Goal: Check status: Check status

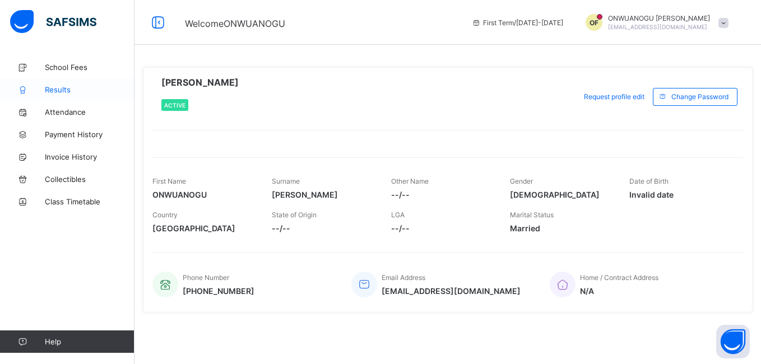
click at [54, 88] on span "Results" at bounding box center [90, 89] width 90 height 9
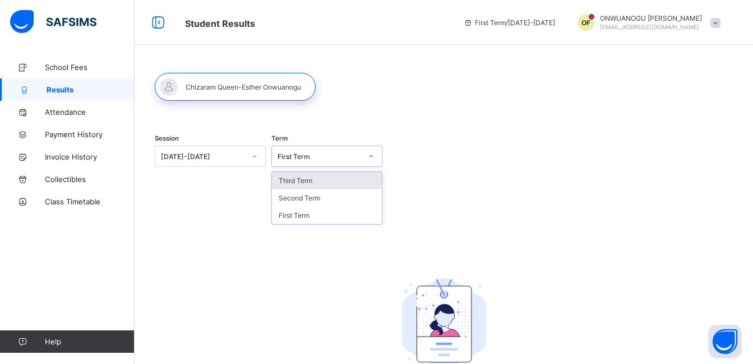
click at [307, 156] on div "First Term" at bounding box center [319, 156] width 84 height 8
click at [310, 180] on div "Third Term" at bounding box center [327, 180] width 110 height 17
click at [310, 180] on div "Term Third Term" at bounding box center [326, 158] width 111 height 47
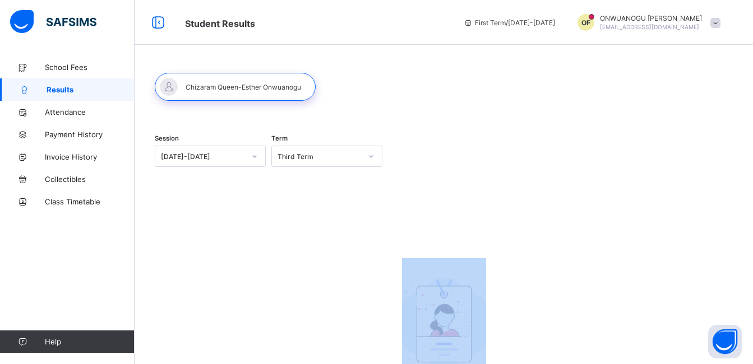
click at [310, 180] on div "Term Third Term" at bounding box center [326, 158] width 111 height 47
drag, startPoint x: 310, startPoint y: 180, endPoint x: 340, endPoint y: 222, distance: 51.3
click at [340, 222] on div "Session 2025-2026 Term Third Term No Report Available This child has no report …" at bounding box center [444, 279] width 578 height 313
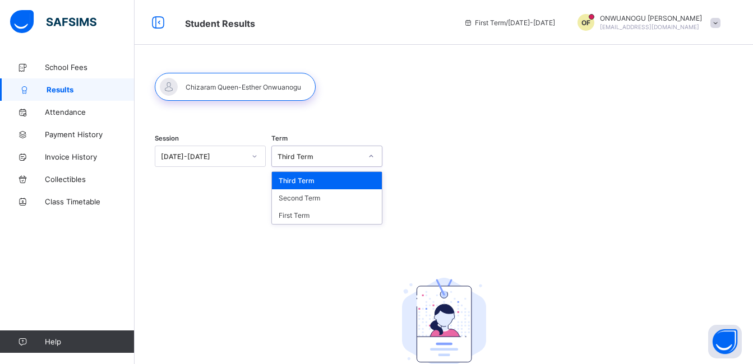
click at [373, 156] on icon at bounding box center [371, 156] width 7 height 11
click at [354, 194] on div "Second Term" at bounding box center [327, 197] width 110 height 17
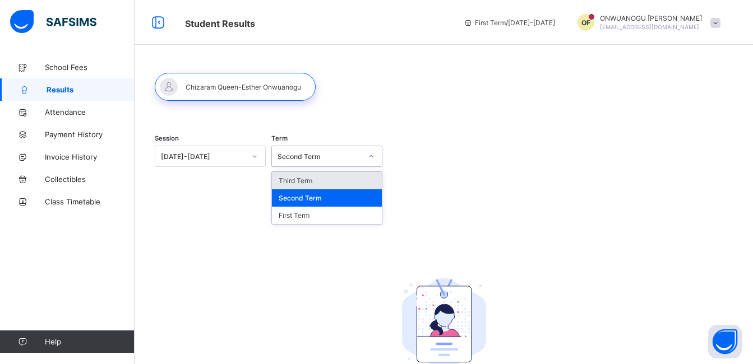
click at [373, 156] on icon at bounding box center [371, 156] width 4 height 2
click at [342, 217] on div "First Term" at bounding box center [327, 215] width 110 height 17
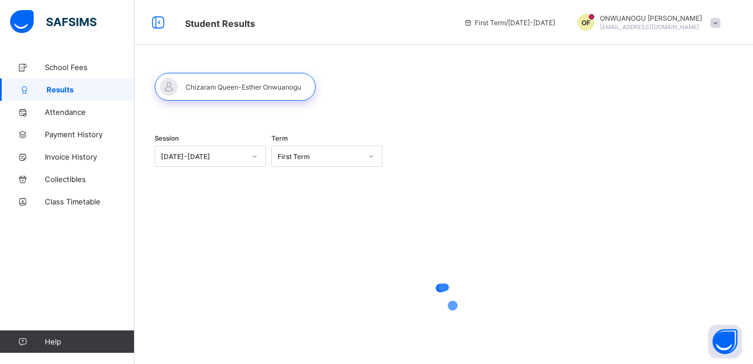
click at [342, 217] on div at bounding box center [444, 298] width 578 height 213
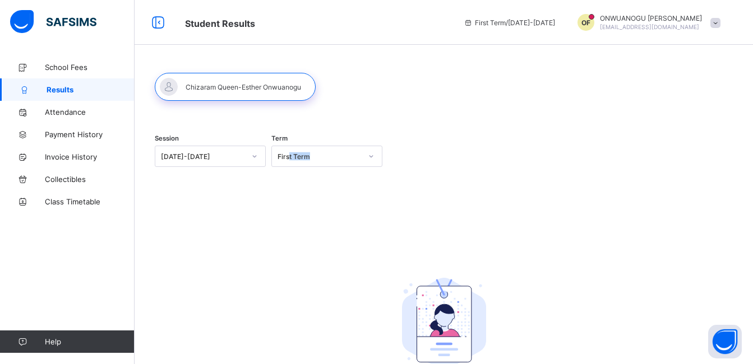
drag, startPoint x: 316, startPoint y: 182, endPoint x: 292, endPoint y: 159, distance: 33.3
click at [292, 159] on div "Session 2025-2026 Term First Term" at bounding box center [444, 157] width 578 height 69
drag, startPoint x: 292, startPoint y: 159, endPoint x: 256, endPoint y: 154, distance: 36.8
click at [256, 154] on icon at bounding box center [254, 156] width 7 height 11
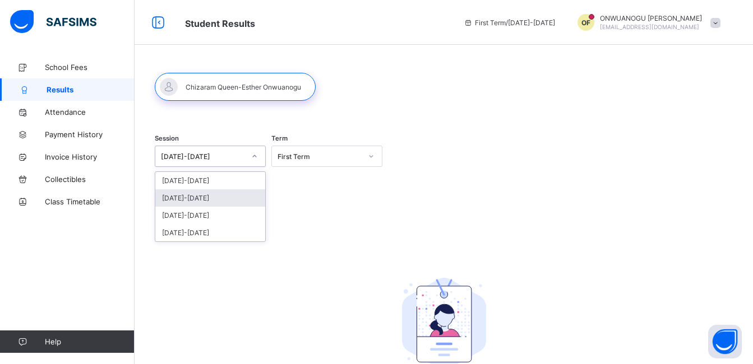
click at [184, 196] on div "[DATE]-[DATE]" at bounding box center [210, 197] width 110 height 17
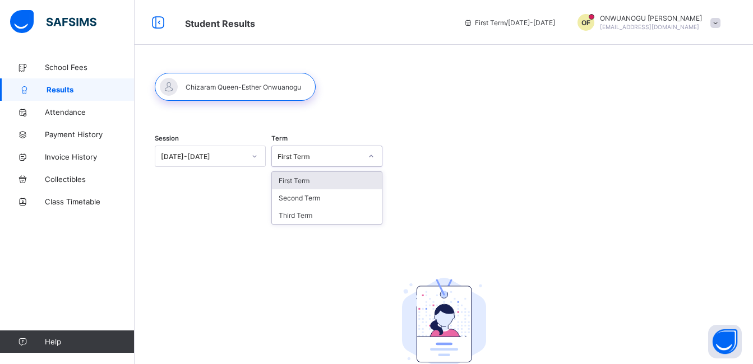
click at [373, 156] on icon at bounding box center [371, 156] width 7 height 11
click at [325, 213] on div "Third Term" at bounding box center [327, 215] width 110 height 17
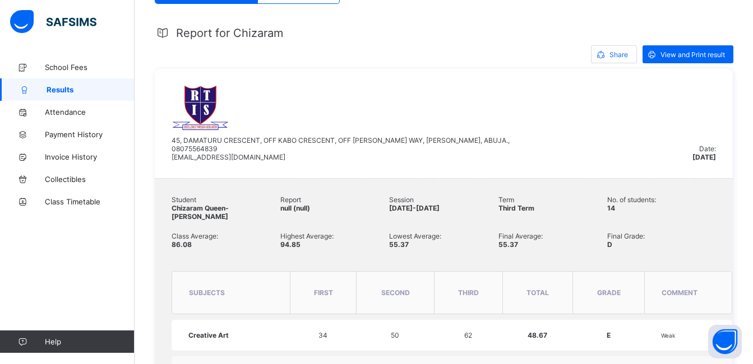
scroll to position [174, 0]
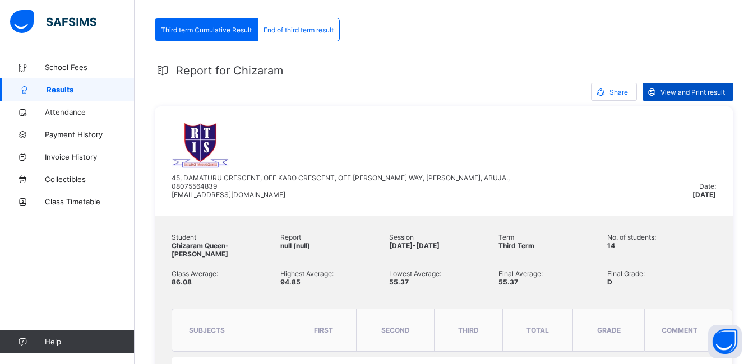
click at [692, 90] on span "View and Print result" at bounding box center [692, 92] width 64 height 8
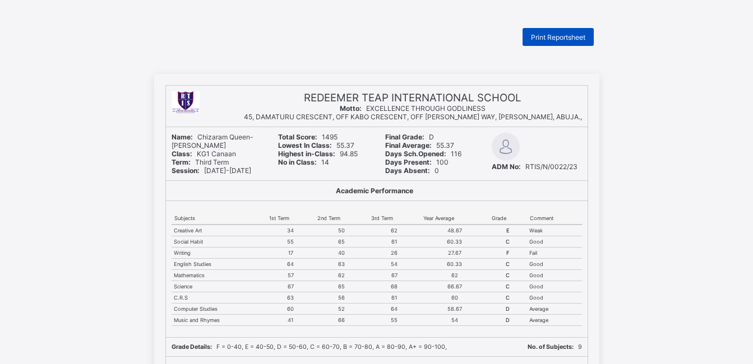
click at [555, 33] on span "Print Reportsheet" at bounding box center [558, 37] width 54 height 8
